Goal: Register for event/course

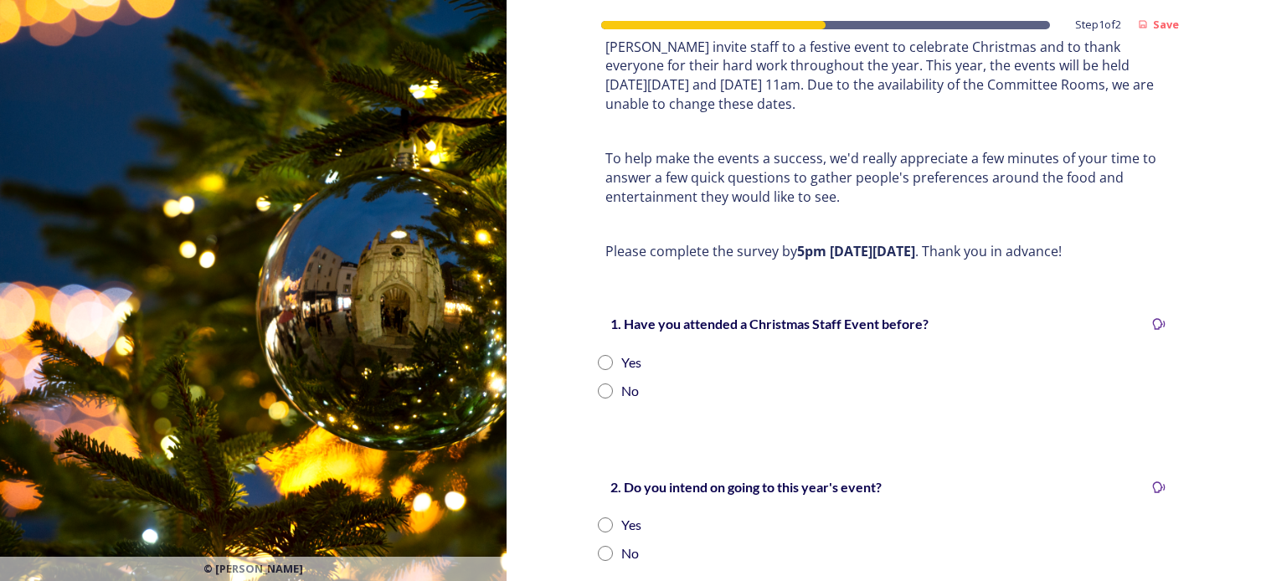
scroll to position [251, 0]
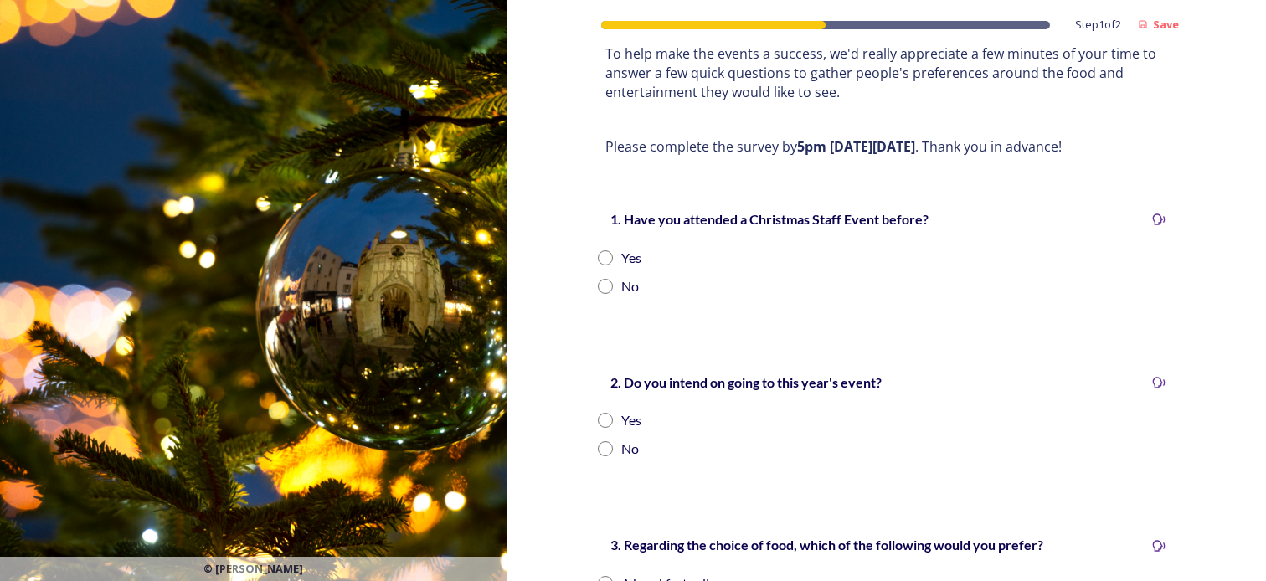
click at [601, 250] on input "radio" at bounding box center [605, 257] width 15 height 15
radio input "true"
click at [604, 413] on input "radio" at bounding box center [605, 420] width 15 height 15
radio input "true"
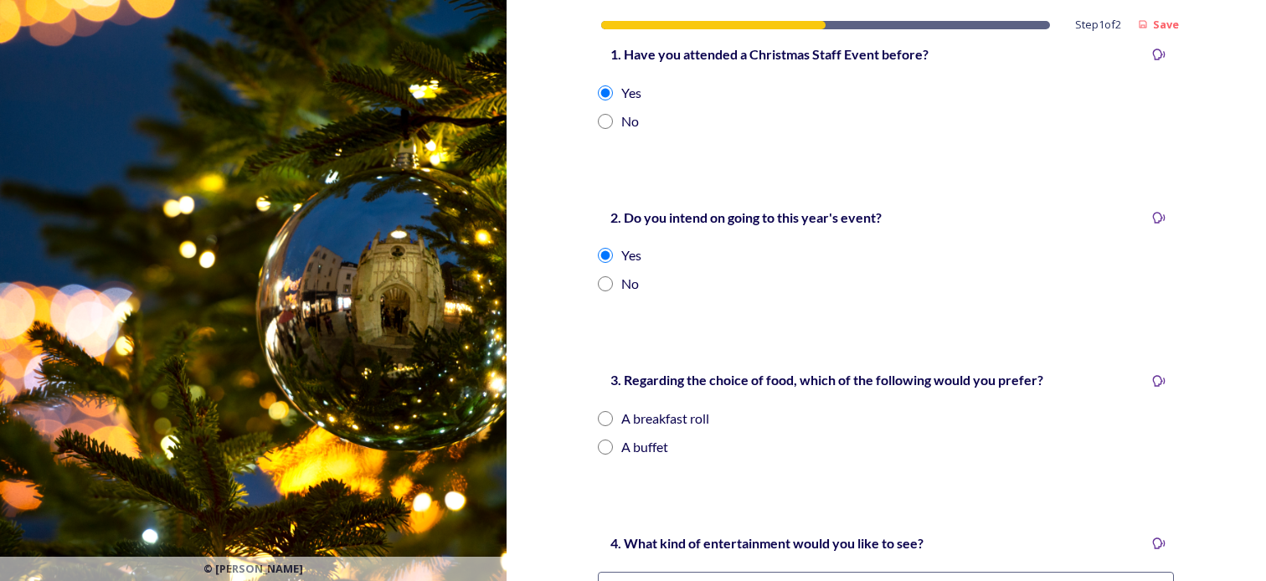
scroll to position [419, 0]
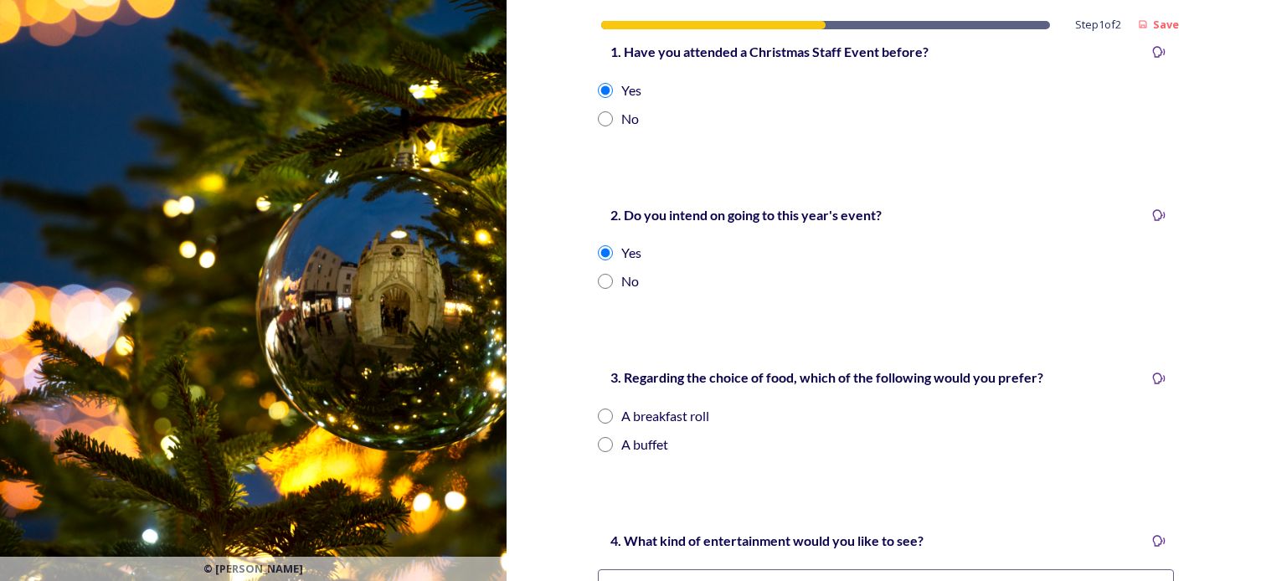
click at [601, 437] on input "radio" at bounding box center [605, 444] width 15 height 15
radio input "true"
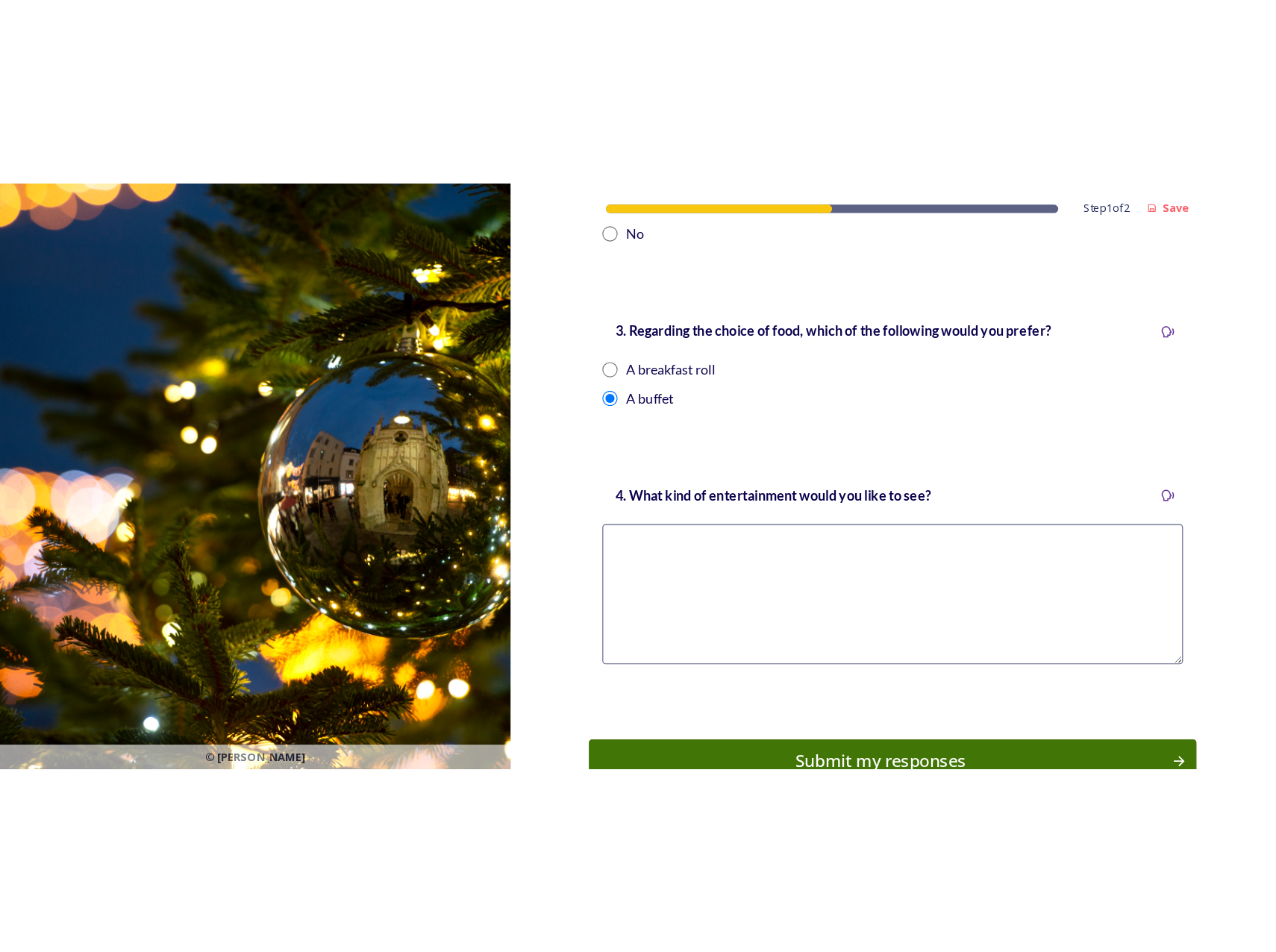
scroll to position [597, 0]
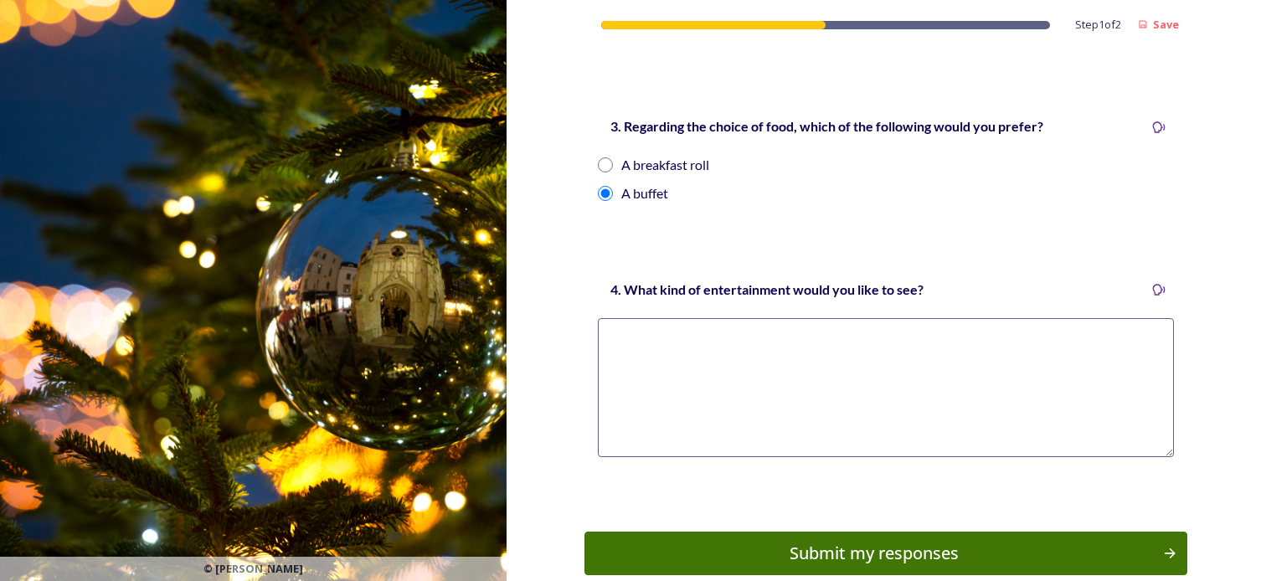
click at [637, 318] on textarea at bounding box center [886, 387] width 576 height 139
type textarea "a"
type textarea "A"
type textarea "Hire a digital photo booth for team photos and memories"
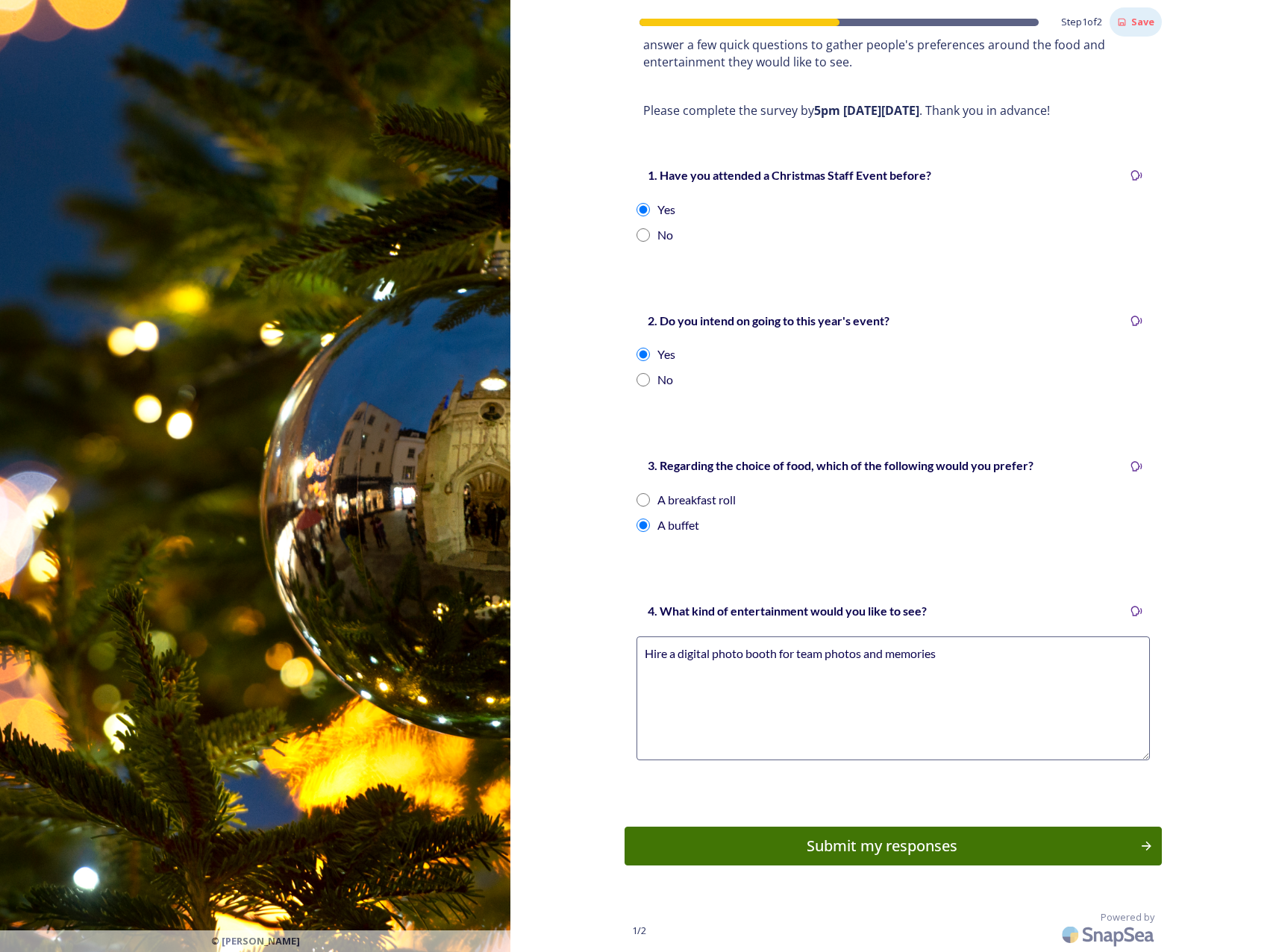
scroll to position [226, 0]
